Goal: Check status: Check status

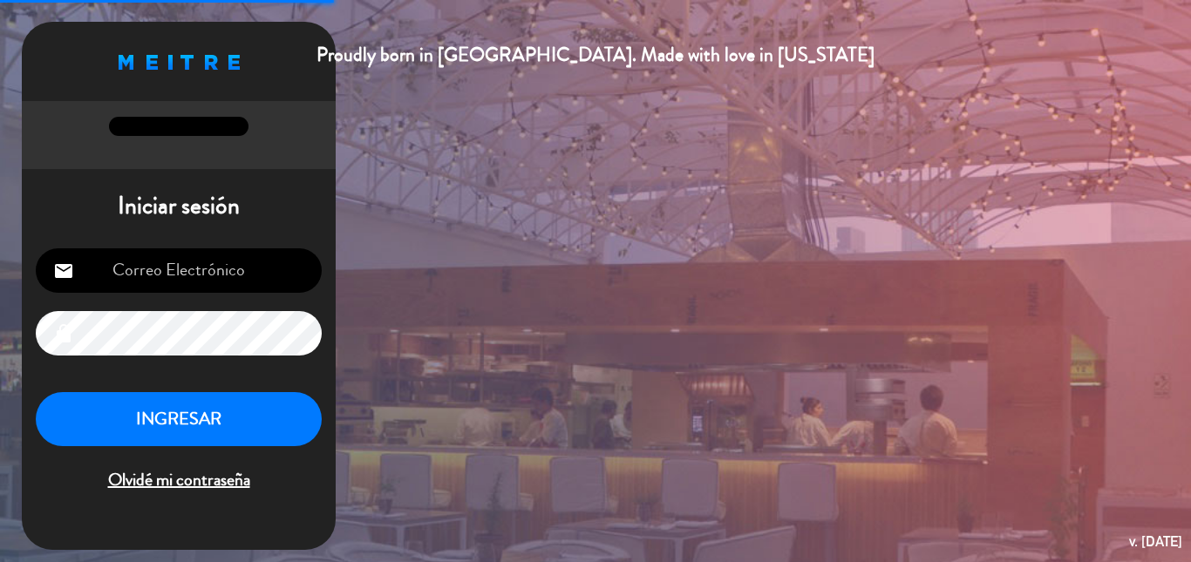
type input "[EMAIL_ADDRESS][DOMAIN_NAME]"
click at [222, 418] on button "INGRESAR" at bounding box center [179, 419] width 286 height 55
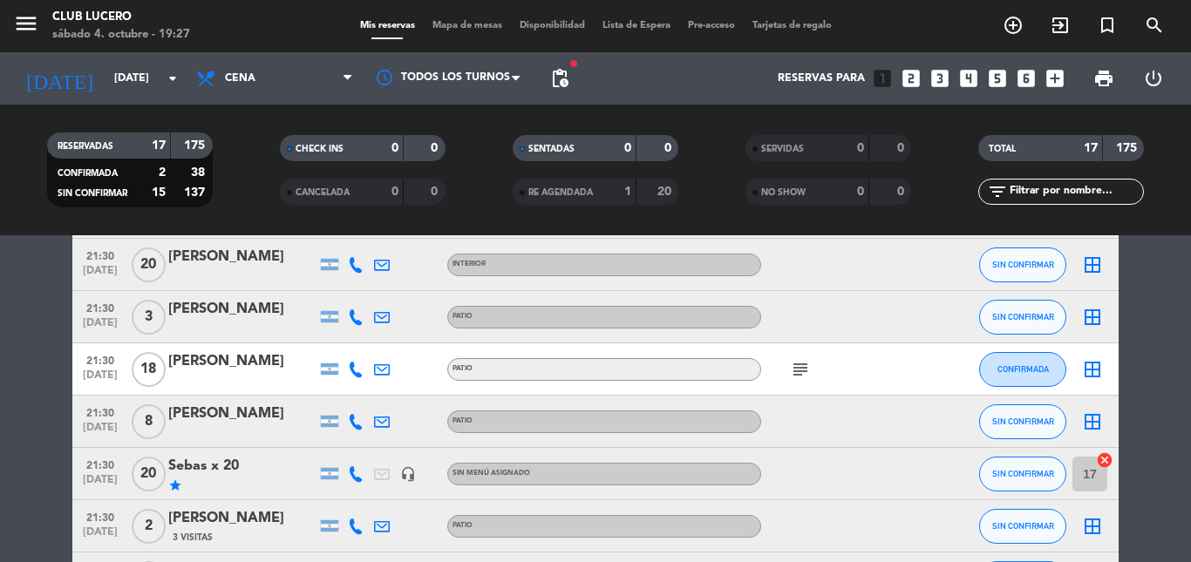
scroll to position [785, 0]
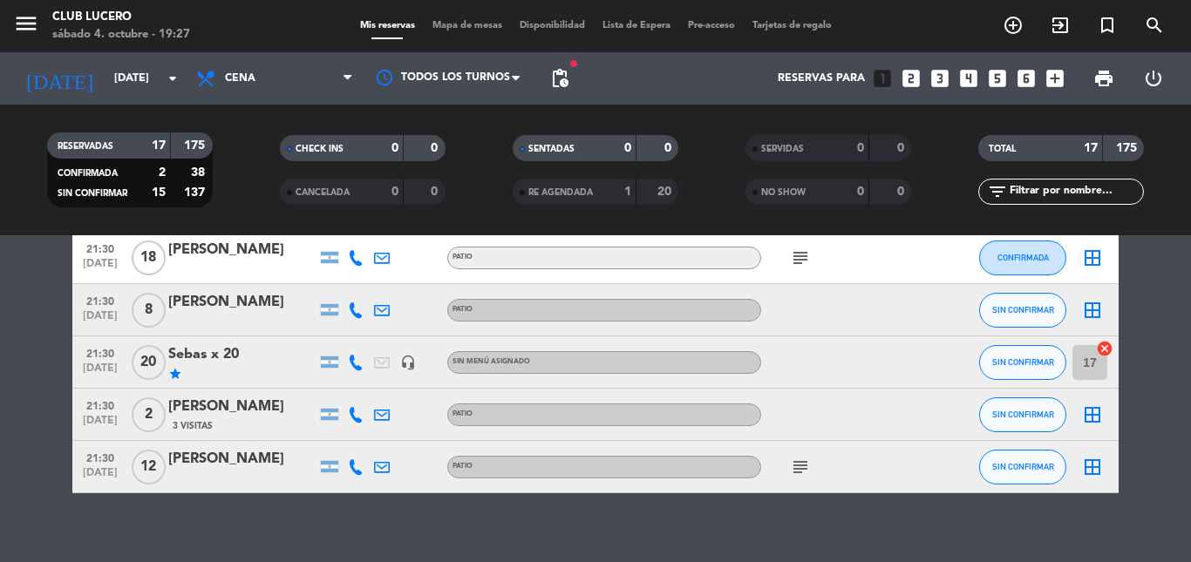
click at [801, 470] on icon "subject" at bounding box center [800, 467] width 21 height 21
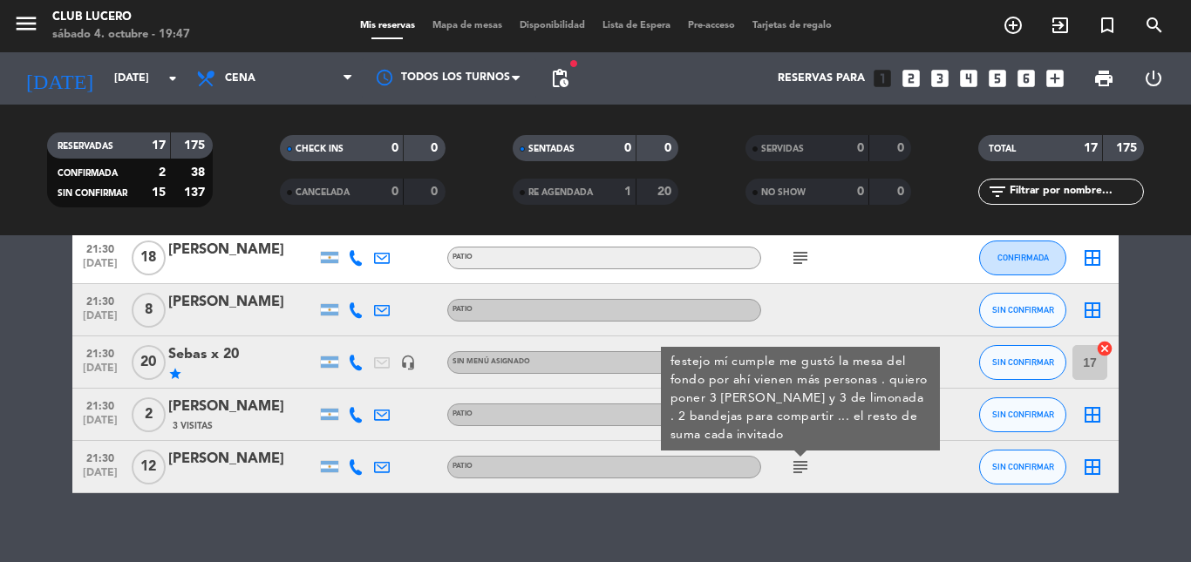
click at [772, 513] on div "No hay notas para este servicio. Haz clic para agregar una 20:00 [DATE] 2 [PERS…" at bounding box center [595, 398] width 1191 height 327
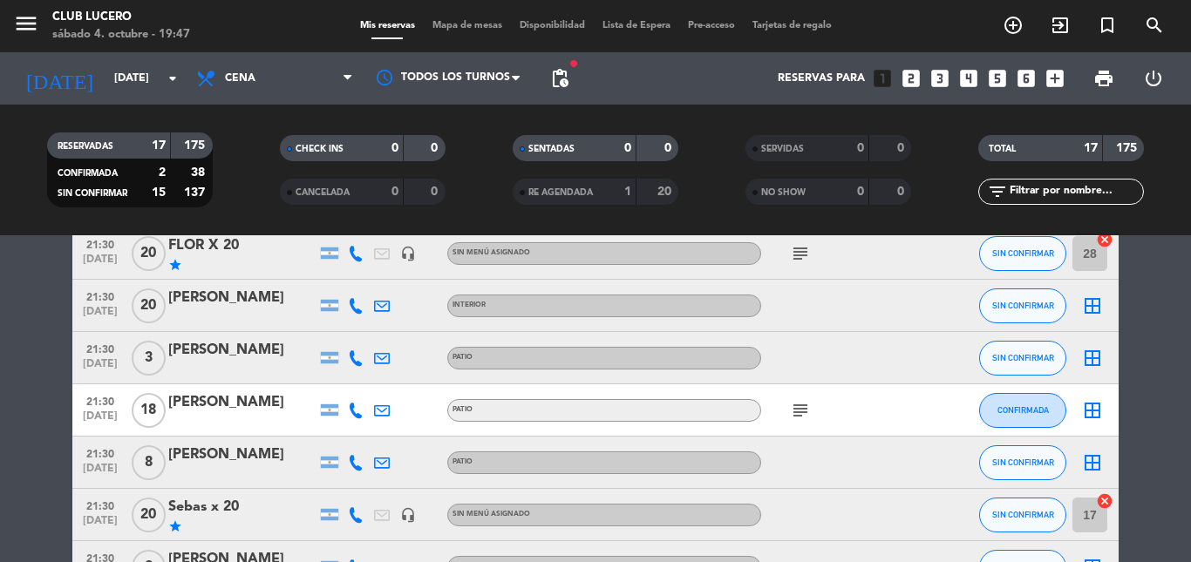
scroll to position [610, 0]
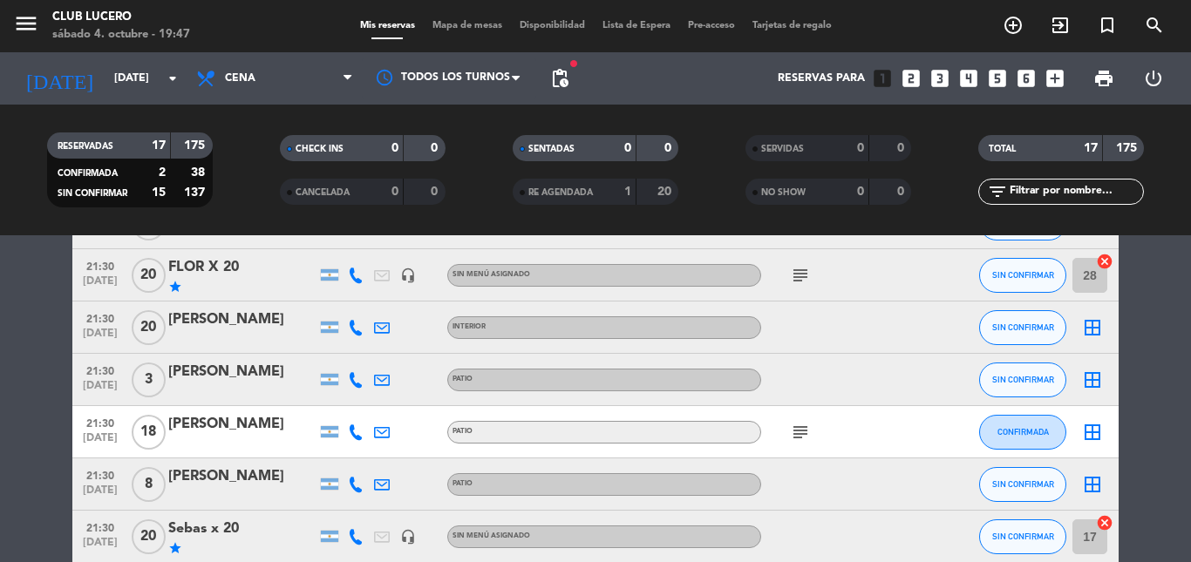
click at [799, 427] on icon "subject" at bounding box center [800, 432] width 21 height 21
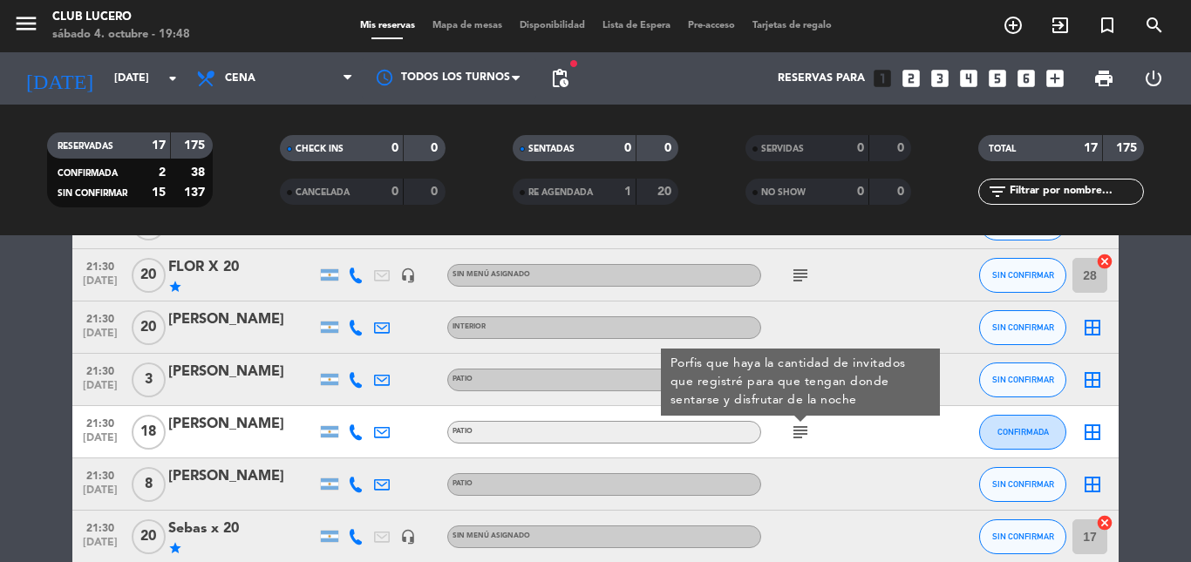
click at [863, 468] on div at bounding box center [839, 484] width 157 height 51
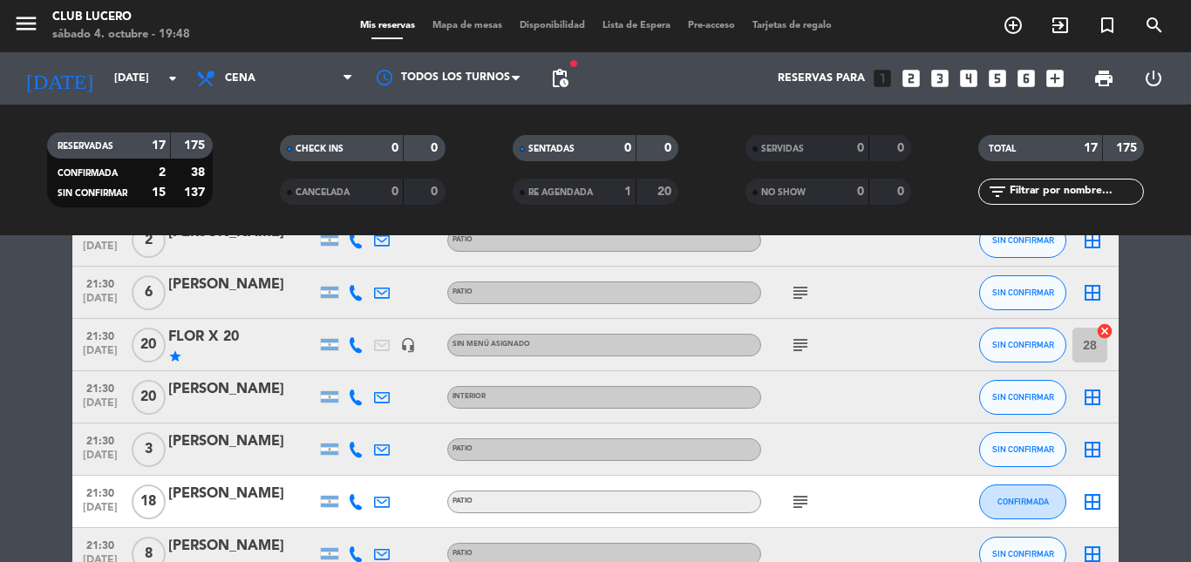
scroll to position [436, 0]
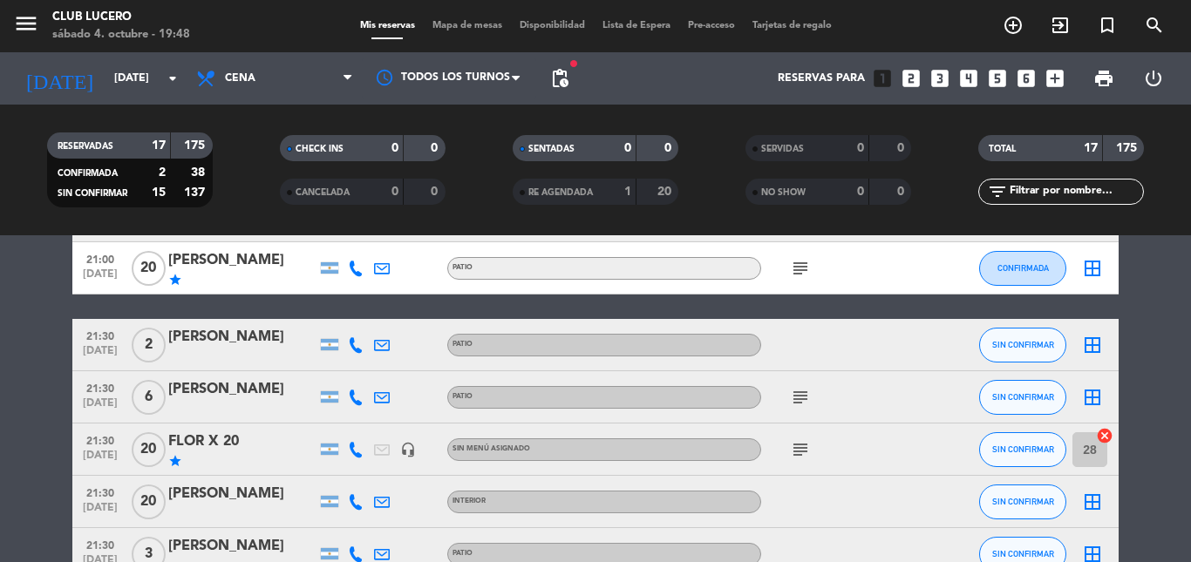
click at [818, 443] on div "subject" at bounding box center [839, 449] width 157 height 51
click at [805, 447] on icon "subject" at bounding box center [800, 449] width 21 height 21
click at [805, 397] on icon "subject" at bounding box center [800, 397] width 21 height 21
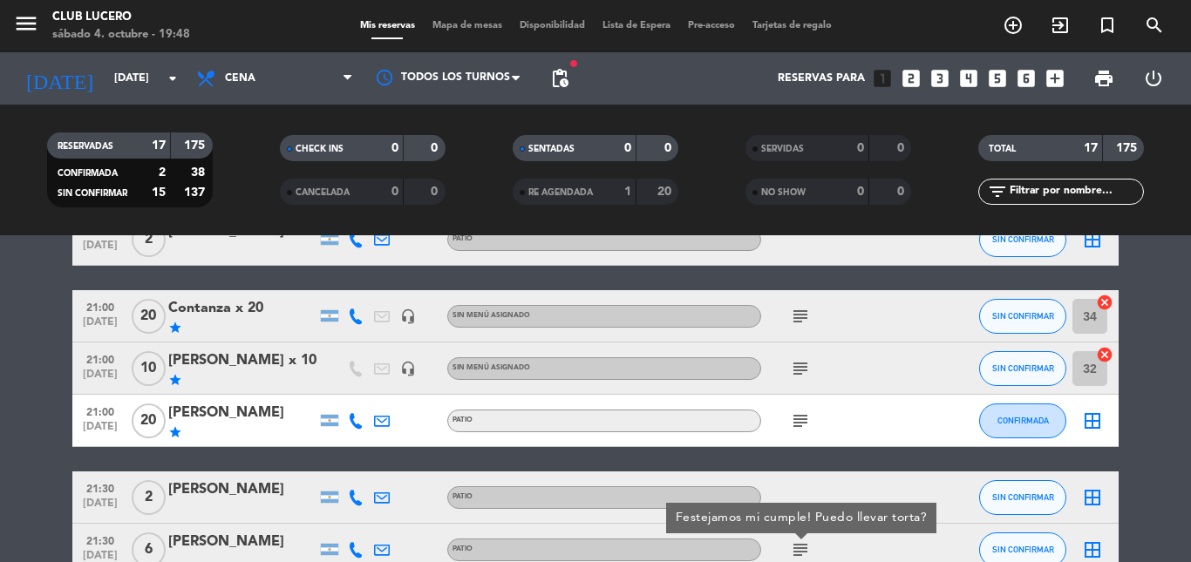
scroll to position [262, 0]
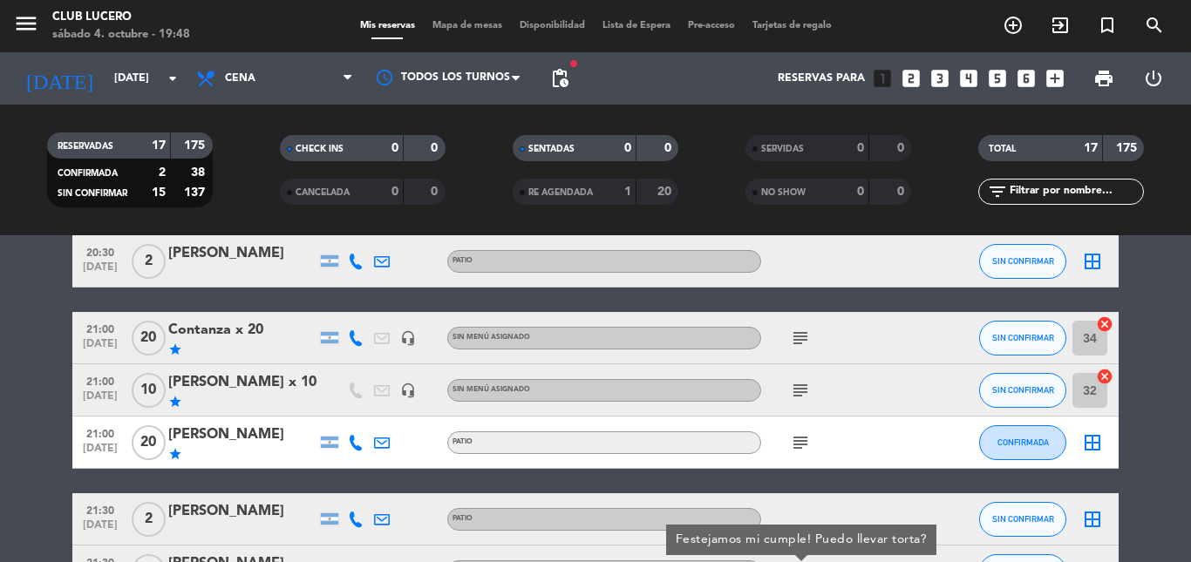
click at [804, 439] on icon "subject" at bounding box center [800, 442] width 21 height 21
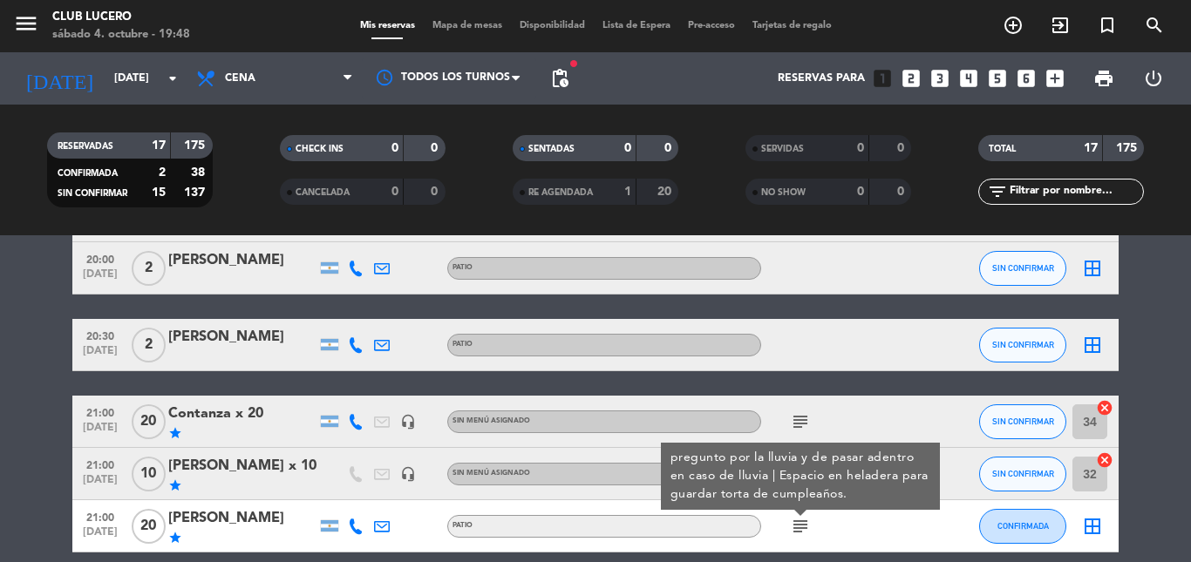
scroll to position [174, 0]
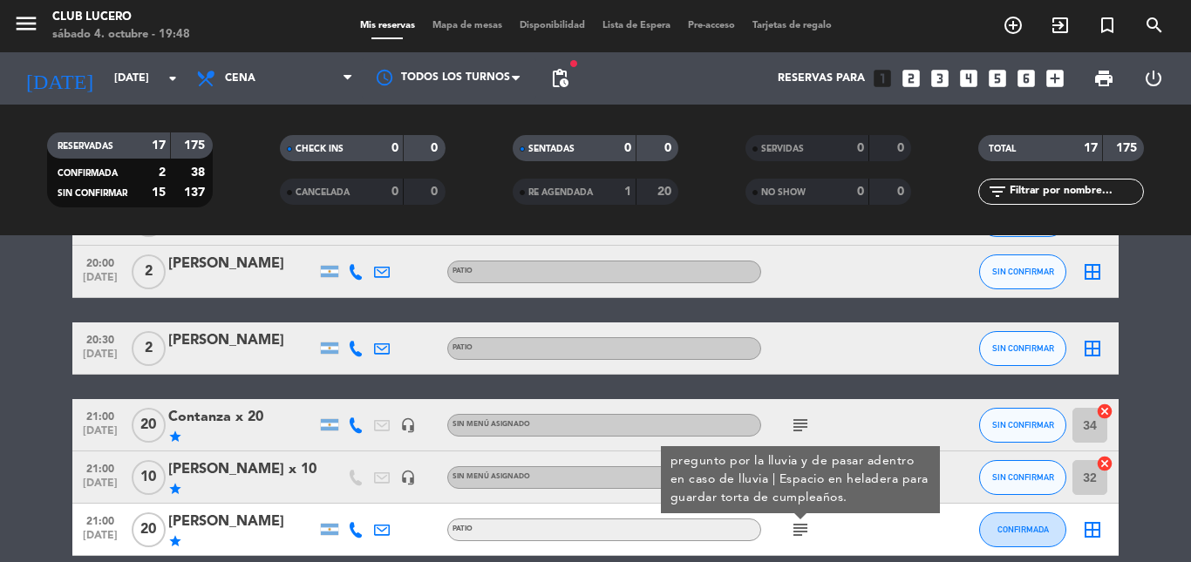
click at [805, 420] on icon "subject" at bounding box center [800, 425] width 21 height 21
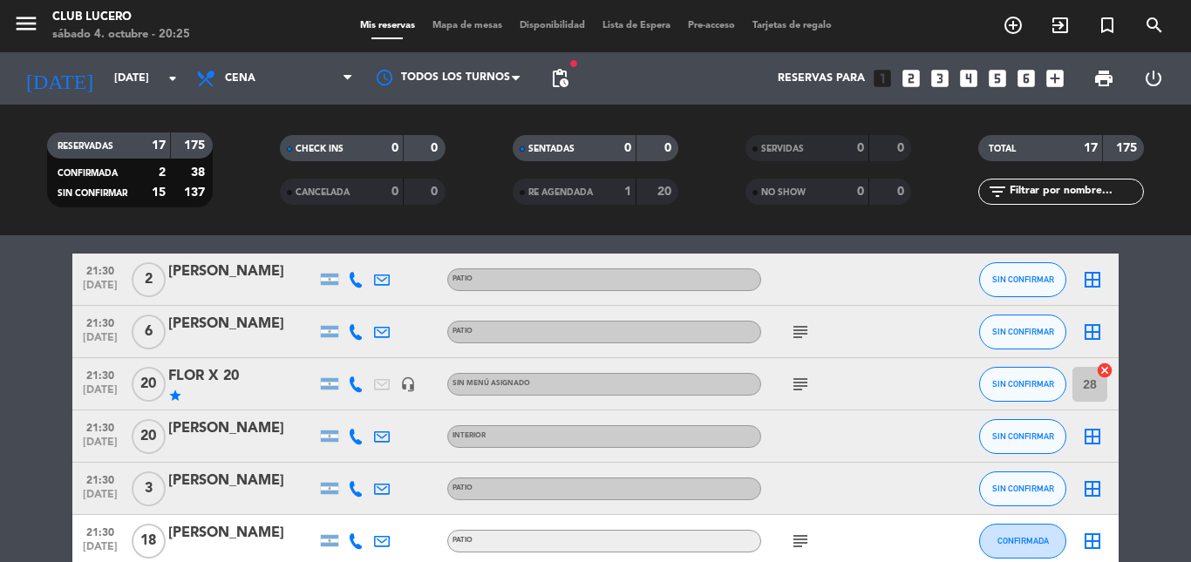
scroll to position [523, 0]
